Goal: Use online tool/utility: Utilize a website feature to perform a specific function

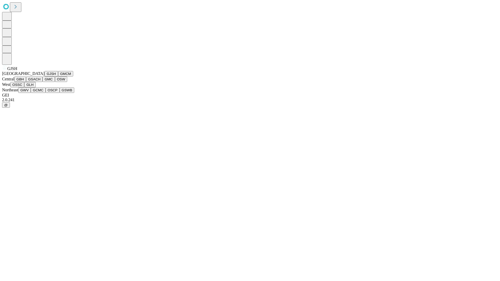
click at [45, 77] on button "GJSH" at bounding box center [52, 73] width 14 height 5
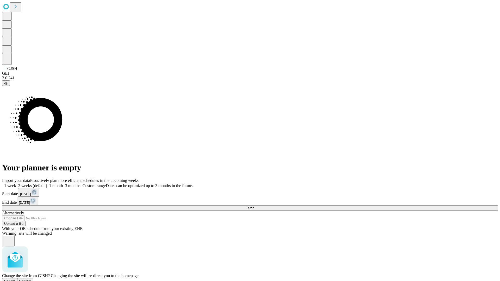
click at [32, 279] on span "Confirm" at bounding box center [25, 281] width 12 height 4
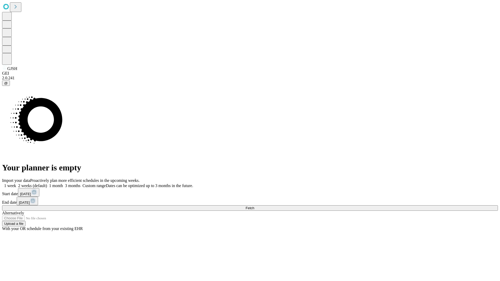
click at [63, 184] on label "1 month" at bounding box center [55, 186] width 16 height 4
click at [254, 206] on span "Fetch" at bounding box center [250, 208] width 9 height 4
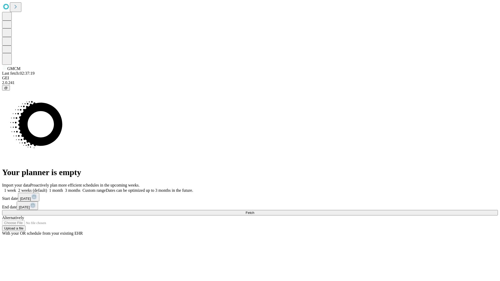
click at [254, 211] on span "Fetch" at bounding box center [250, 213] width 9 height 4
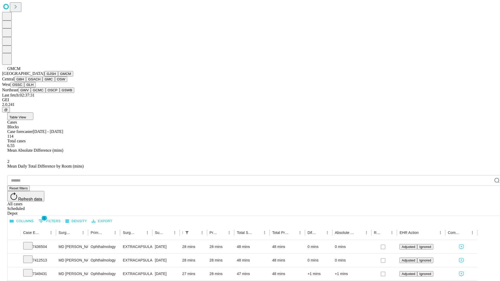
click at [26, 82] on button "GBH" at bounding box center [20, 79] width 12 height 5
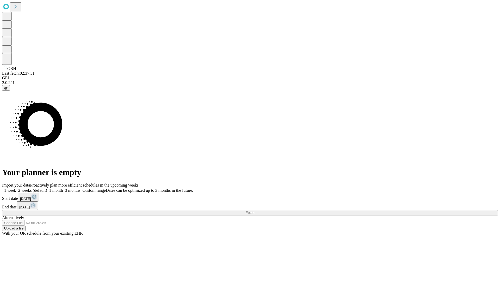
click at [63, 188] on label "1 month" at bounding box center [55, 190] width 16 height 4
click at [254, 211] on span "Fetch" at bounding box center [250, 213] width 9 height 4
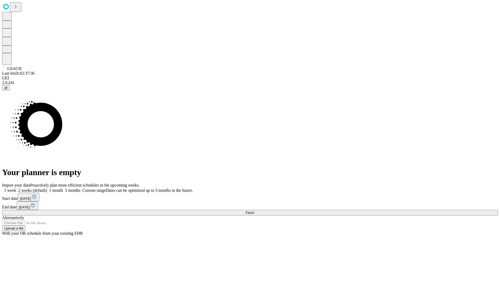
click at [63, 188] on label "1 month" at bounding box center [55, 190] width 16 height 4
click at [254, 211] on span "Fetch" at bounding box center [250, 213] width 9 height 4
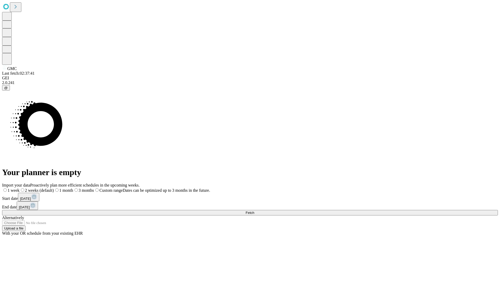
click at [254, 211] on span "Fetch" at bounding box center [250, 213] width 9 height 4
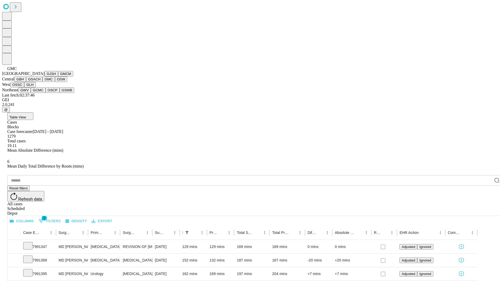
click at [55, 82] on button "OSW" at bounding box center [61, 79] width 12 height 5
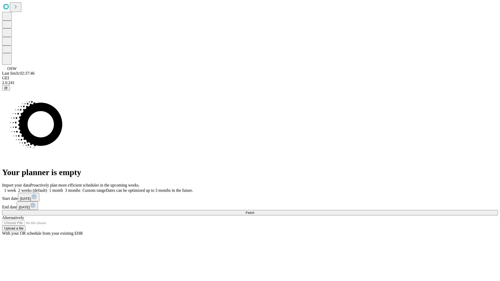
click at [63, 188] on label "1 month" at bounding box center [55, 190] width 16 height 4
click at [254, 211] on span "Fetch" at bounding box center [250, 213] width 9 height 4
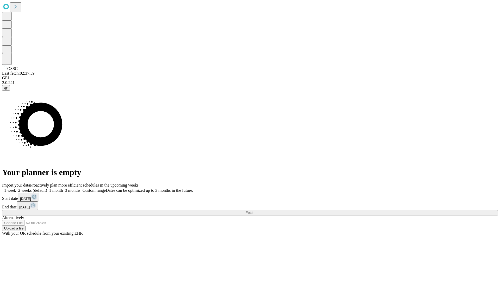
click at [63, 188] on label "1 month" at bounding box center [55, 190] width 16 height 4
click at [254, 211] on span "Fetch" at bounding box center [250, 213] width 9 height 4
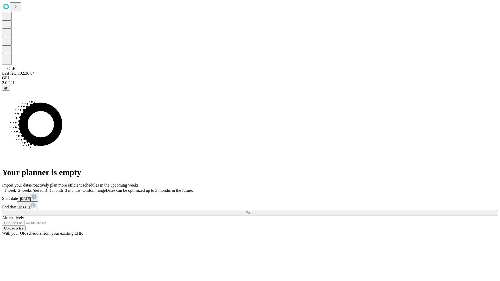
click at [254, 211] on span "Fetch" at bounding box center [250, 213] width 9 height 4
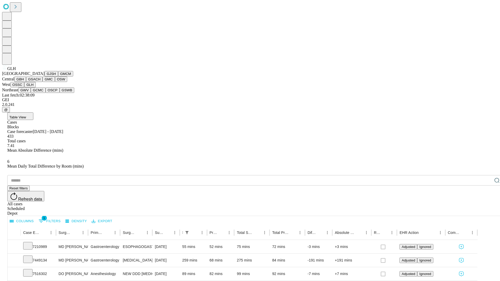
click at [31, 93] on button "GWV" at bounding box center [24, 89] width 12 height 5
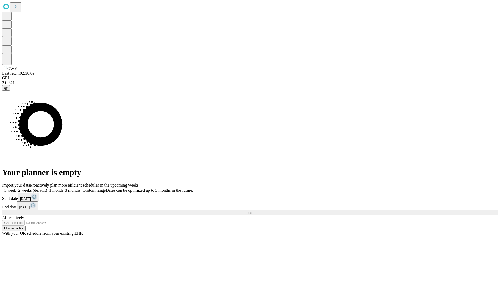
click at [63, 188] on label "1 month" at bounding box center [55, 190] width 16 height 4
click at [254, 211] on span "Fetch" at bounding box center [250, 213] width 9 height 4
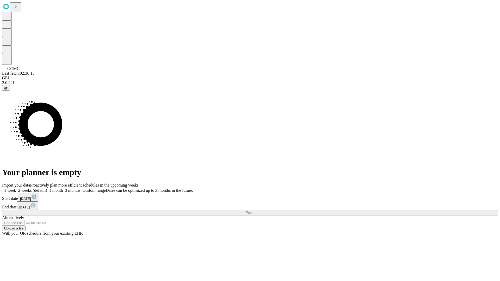
click at [63, 188] on label "1 month" at bounding box center [55, 190] width 16 height 4
click at [254, 211] on span "Fetch" at bounding box center [250, 213] width 9 height 4
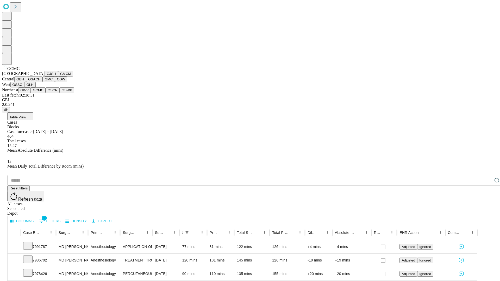
click at [46, 93] on button "OSCP" at bounding box center [53, 89] width 14 height 5
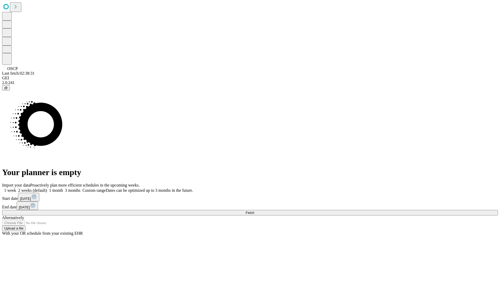
click at [254, 211] on span "Fetch" at bounding box center [250, 213] width 9 height 4
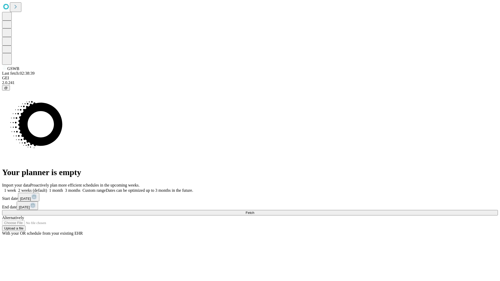
click at [63, 188] on label "1 month" at bounding box center [55, 190] width 16 height 4
click at [254, 211] on span "Fetch" at bounding box center [250, 213] width 9 height 4
